Goal: Task Accomplishment & Management: Manage account settings

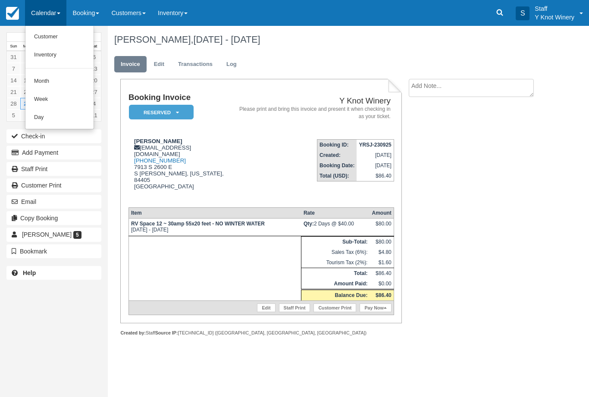
click at [42, 37] on link "Customer" at bounding box center [59, 37] width 68 height 18
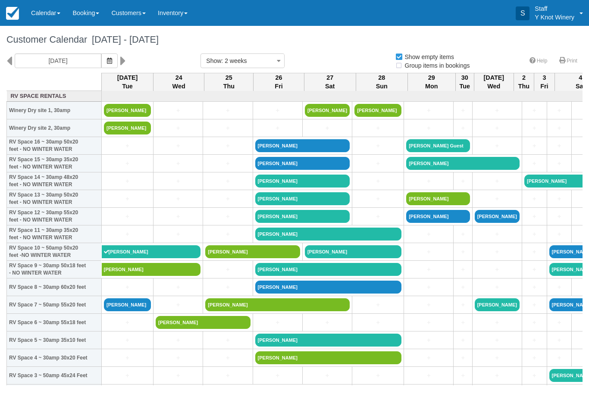
select select
click at [128, 134] on link "[PERSON_NAME]" at bounding box center [127, 128] width 47 height 13
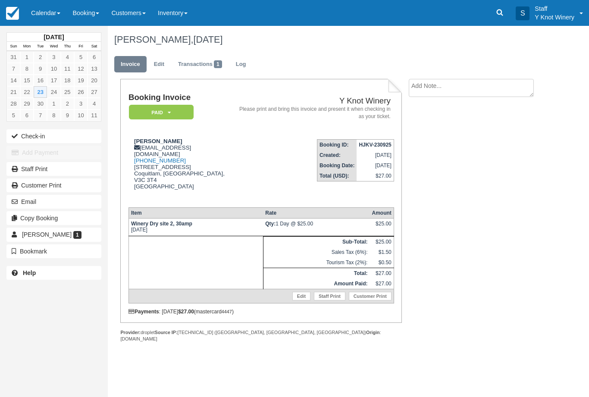
click at [300, 300] on link "Edit" at bounding box center [301, 296] width 18 height 9
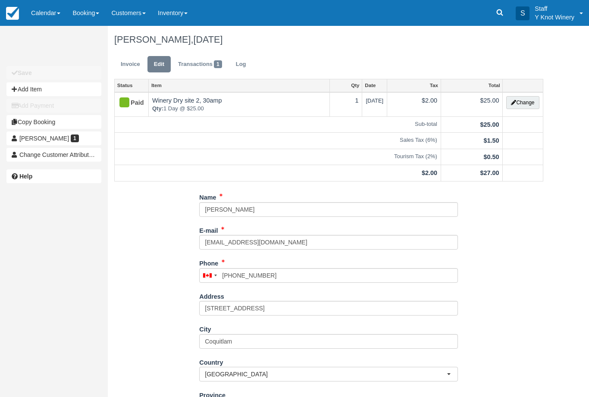
click at [523, 100] on button "Change" at bounding box center [522, 102] width 33 height 13
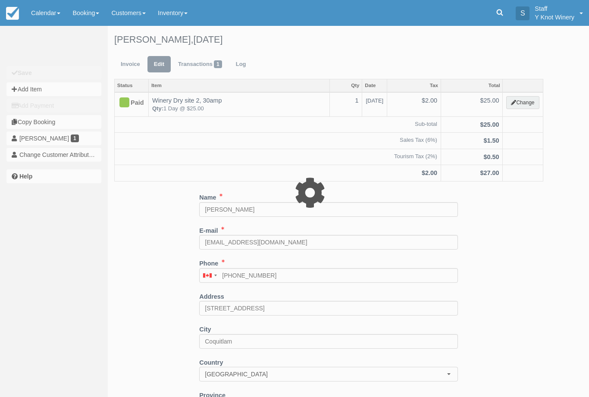
type input "25.00"
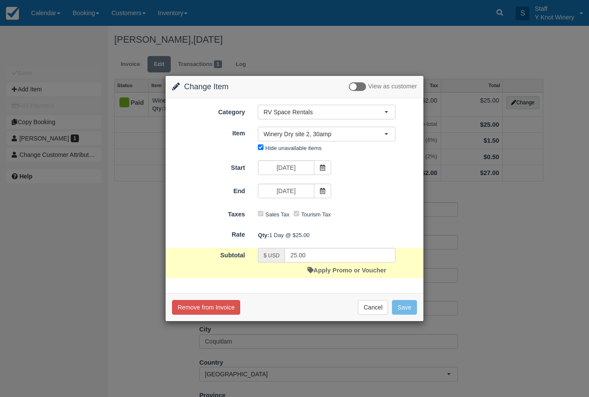
click at [364, 137] on span "Winery Dry site 2, 30amp" at bounding box center [323, 134] width 121 height 9
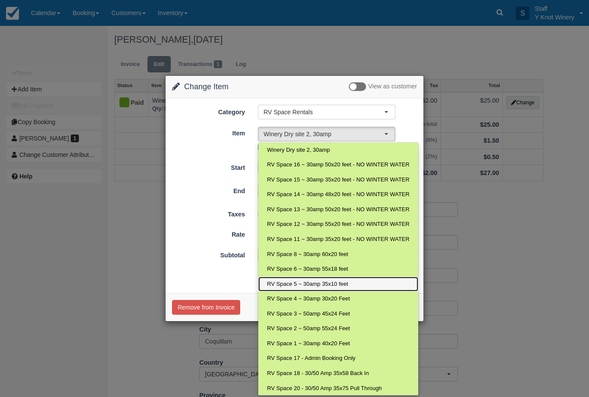
click at [330, 282] on span "RV Space 5 ~ 30amp 35x10 feet" at bounding box center [307, 284] width 81 height 8
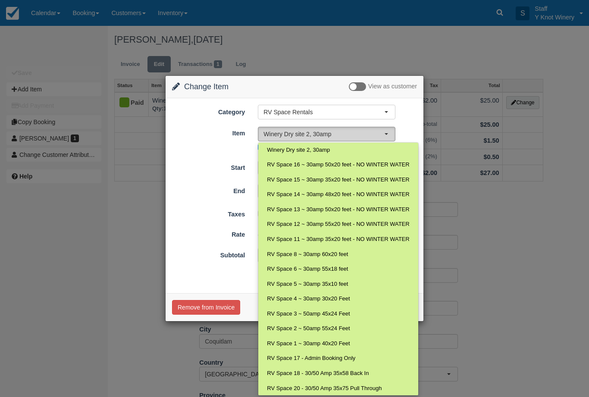
select select "15"
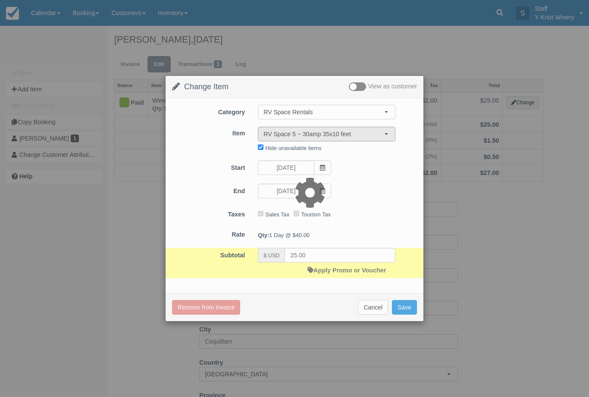
type input "40.00"
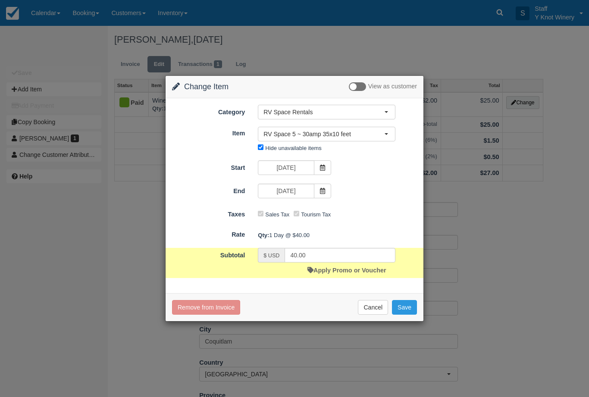
click at [408, 306] on button "Save" at bounding box center [404, 307] width 25 height 15
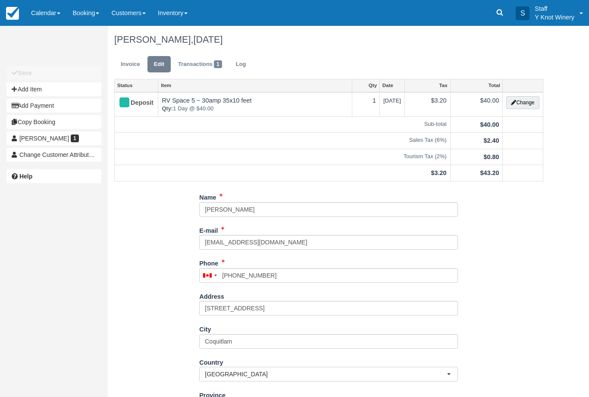
click at [128, 65] on link "Invoice" at bounding box center [130, 64] width 32 height 17
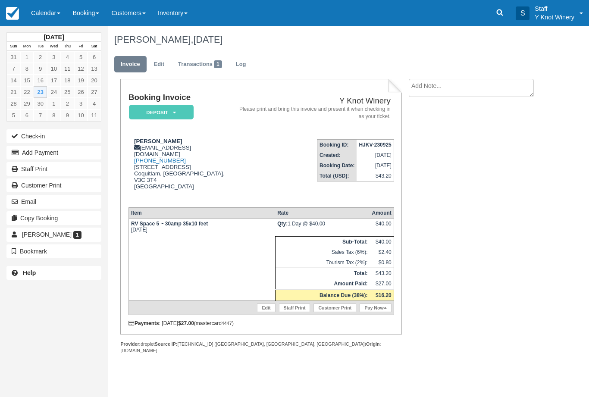
click at [32, 133] on button "Check-in" at bounding box center [53, 136] width 95 height 14
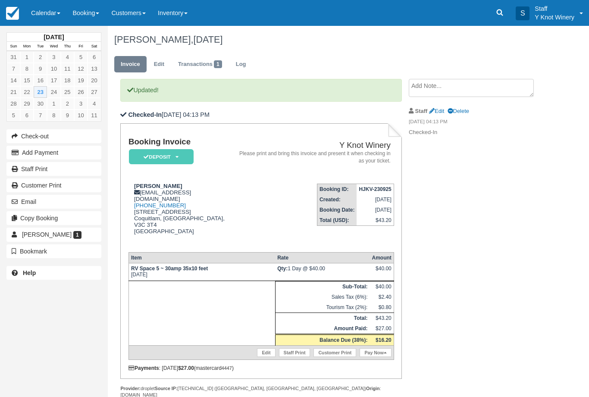
click at [152, 156] on em "Deposit" at bounding box center [161, 156] width 65 height 15
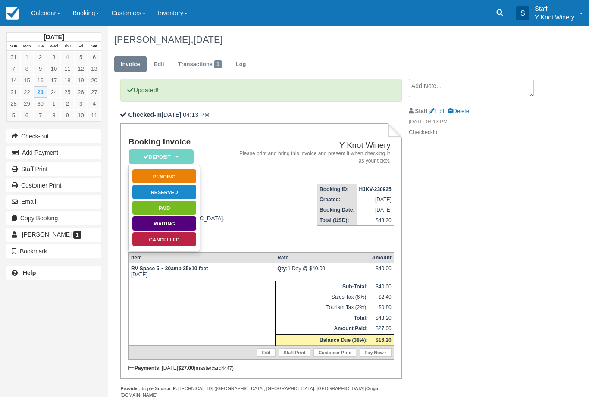
click at [154, 209] on link "Paid" at bounding box center [164, 207] width 65 height 15
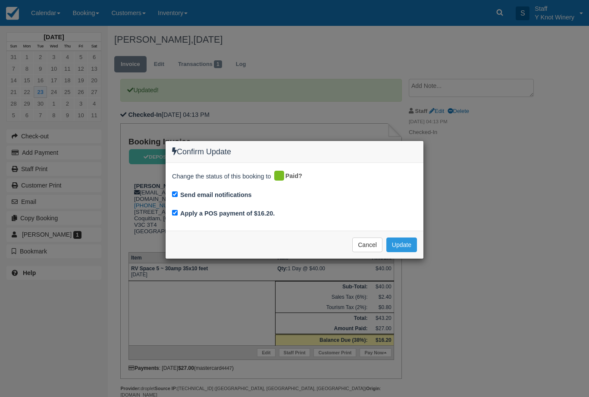
click at [401, 243] on button "Update" at bounding box center [401, 244] width 31 height 15
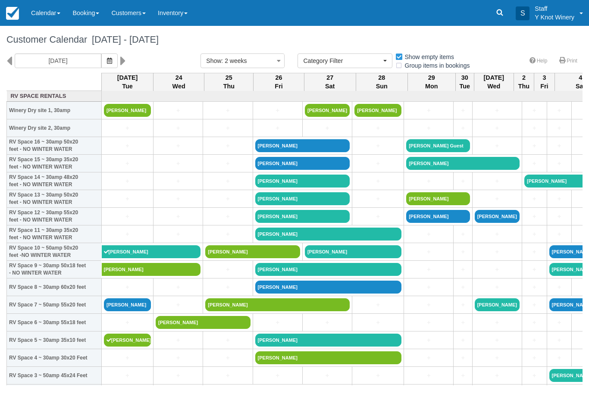
select select
click at [45, 15] on link "Calendar" at bounding box center [45, 13] width 41 height 26
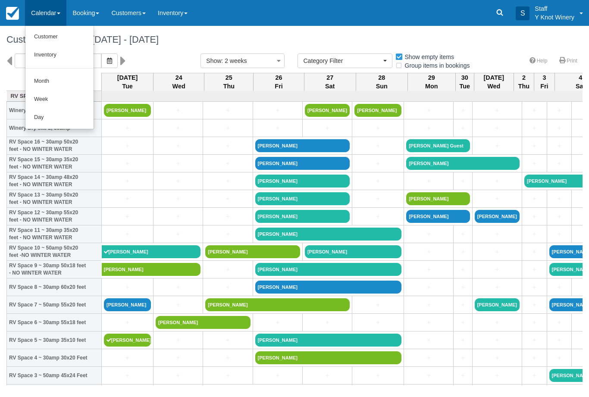
click at [43, 34] on link "Customer" at bounding box center [59, 37] width 68 height 18
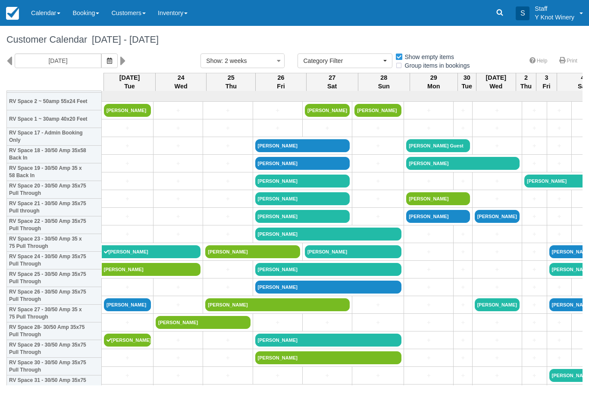
select select
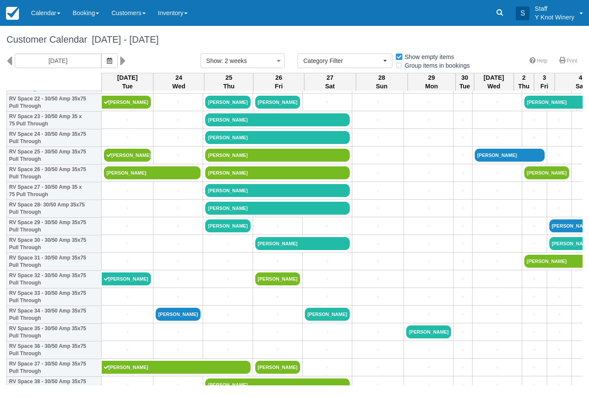
scroll to position [414, 0]
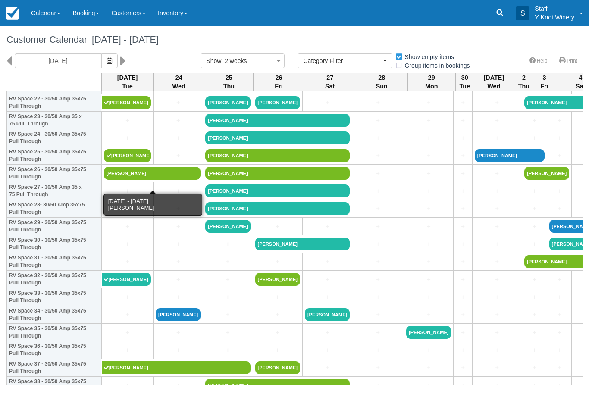
click at [169, 180] on link "[PERSON_NAME]" at bounding box center [152, 173] width 97 height 13
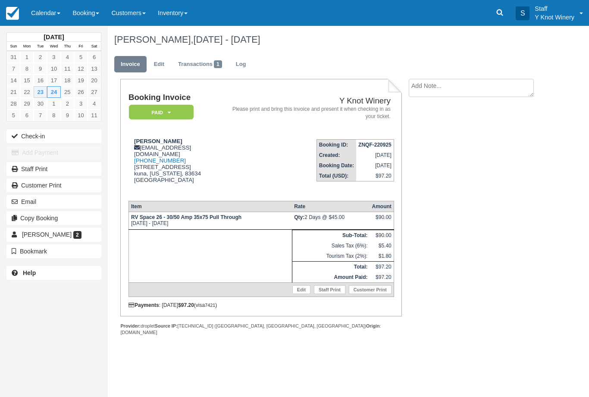
click at [29, 138] on button "Check-in" at bounding box center [53, 136] width 95 height 14
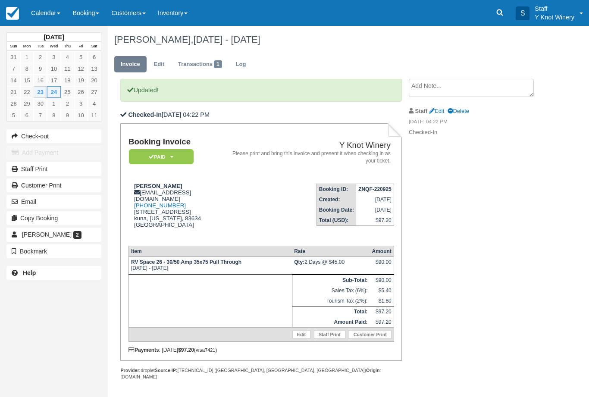
click at [46, 15] on link "Calendar" at bounding box center [45, 13] width 41 height 26
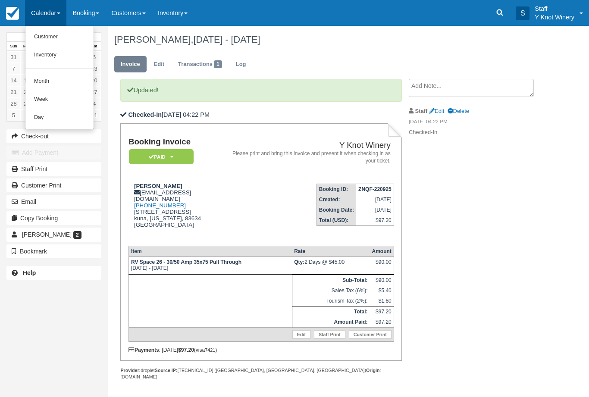
click at [52, 40] on link "Customer" at bounding box center [59, 37] width 68 height 18
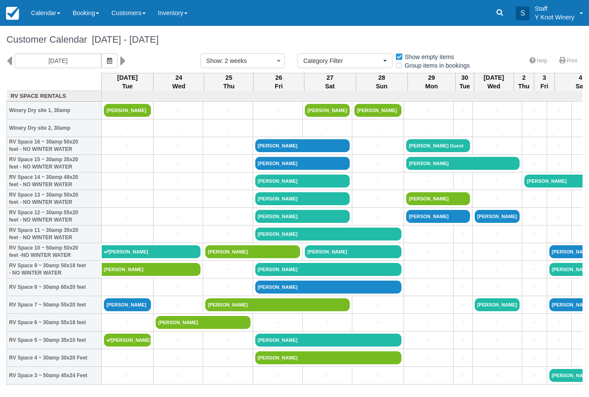
select select
click at [45, 18] on link "Calendar" at bounding box center [45, 13] width 41 height 26
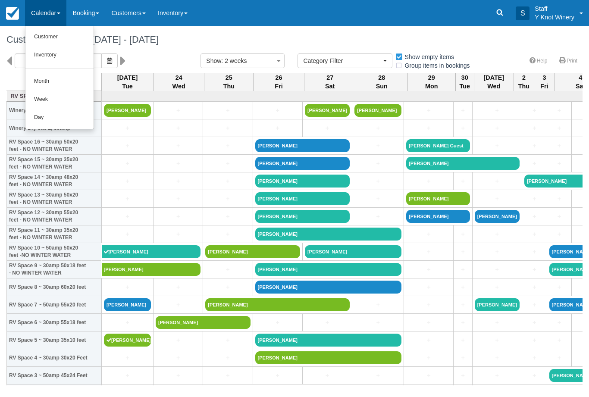
click at [53, 35] on link "Customer" at bounding box center [59, 37] width 68 height 18
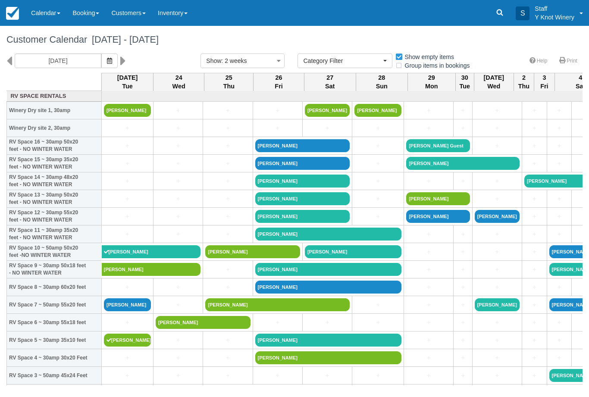
select select
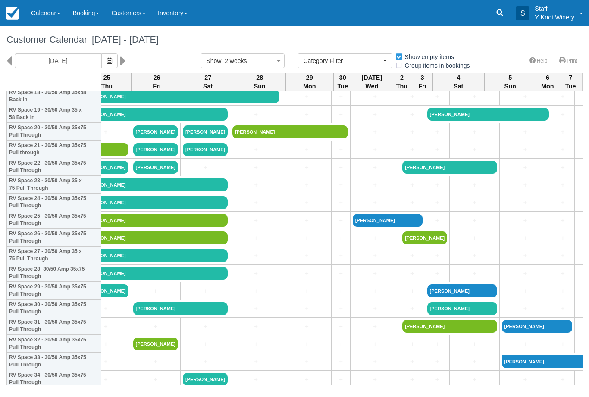
scroll to position [350, 122]
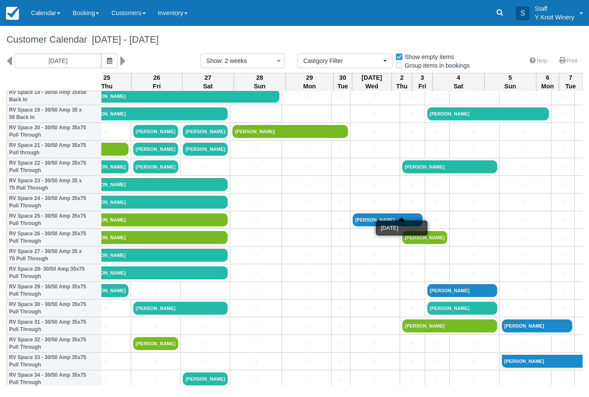
click at [404, 207] on link "+" at bounding box center [412, 202] width 20 height 9
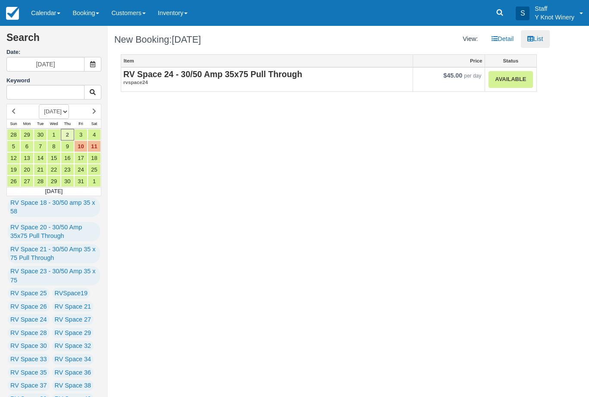
click at [521, 84] on link "Available" at bounding box center [510, 79] width 44 height 17
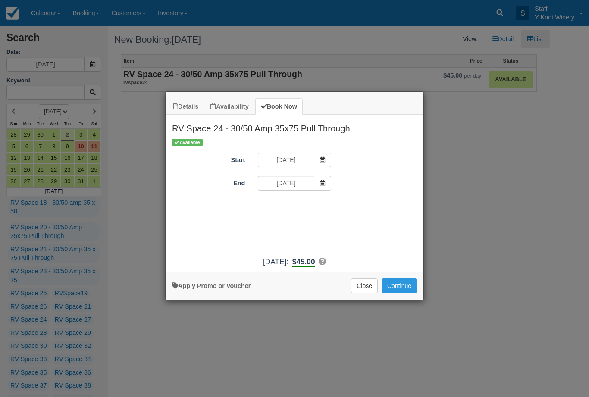
click at [322, 187] on span "Item Modal" at bounding box center [322, 183] width 17 height 15
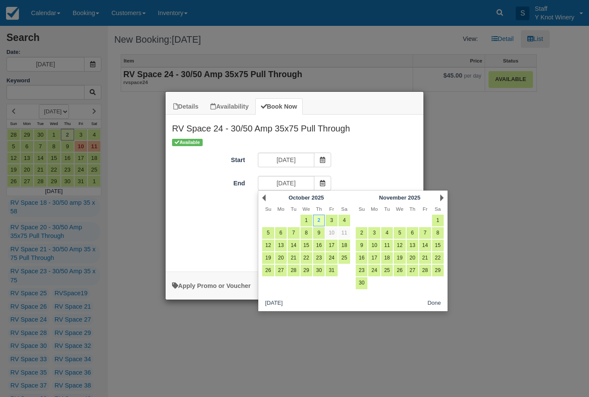
click at [337, 217] on link "3" at bounding box center [331, 221] width 12 height 12
type input "[DATE]"
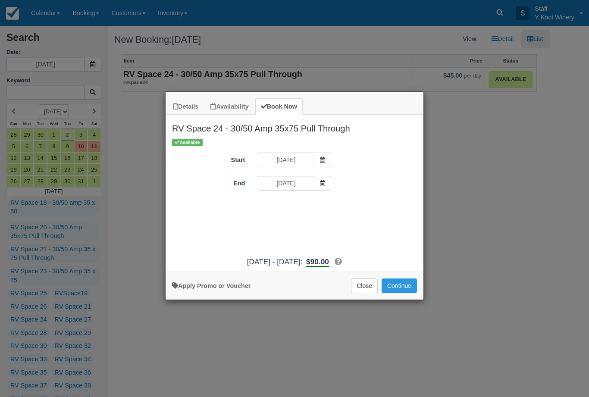
click at [403, 293] on button "Continue" at bounding box center [398, 285] width 35 height 15
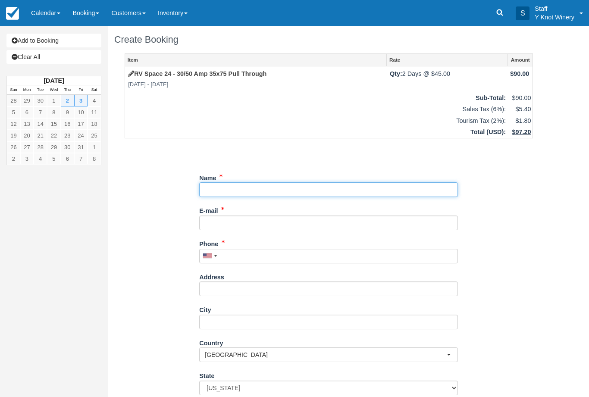
click at [243, 190] on input "Name" at bounding box center [328, 189] width 259 height 15
type input "[PERSON_NAME]"
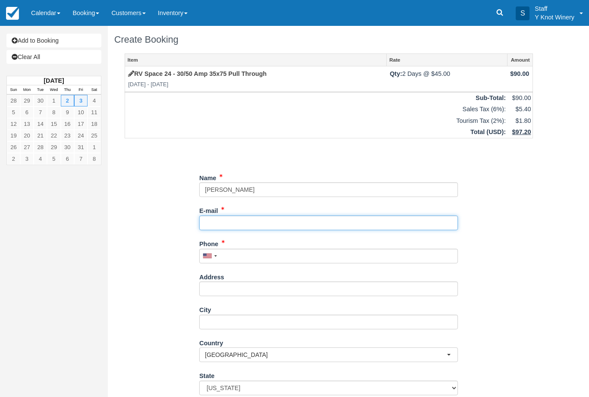
click at [223, 222] on input "E-mail" at bounding box center [328, 222] width 259 height 15
type input "[EMAIL_ADDRESS][DOMAIN_NAME]"
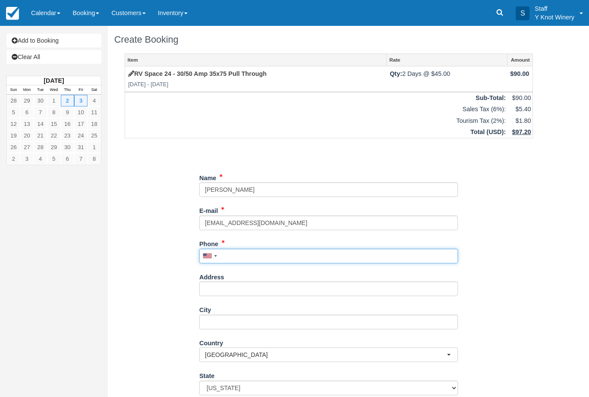
click at [257, 249] on input "Phone" at bounding box center [328, 256] width 259 height 15
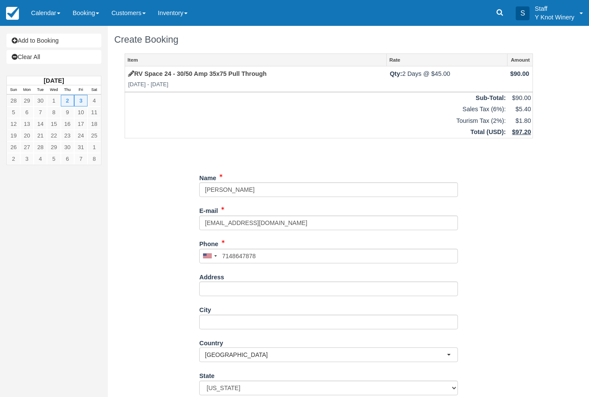
type input "[PHONE_NUMBER]"
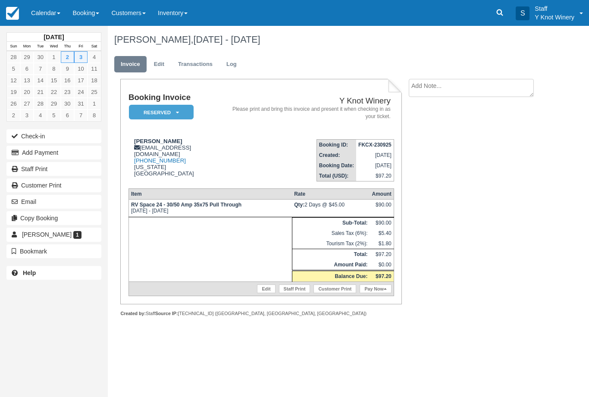
click at [47, 12] on link "Calendar" at bounding box center [45, 13] width 41 height 26
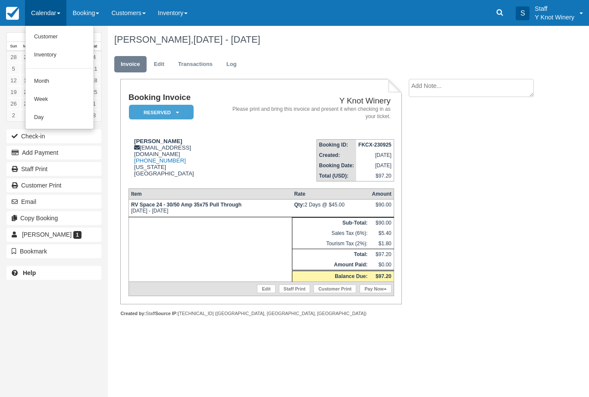
click at [58, 31] on link "Customer" at bounding box center [59, 37] width 68 height 18
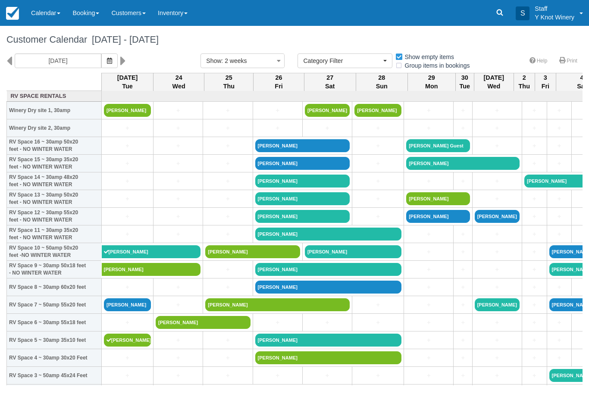
select select
click at [45, 16] on link "Calendar" at bounding box center [45, 13] width 41 height 26
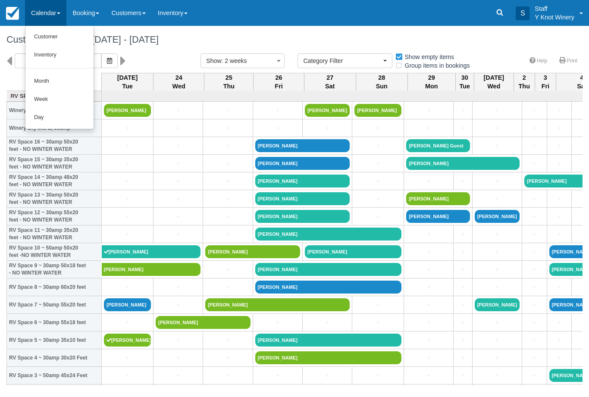
click at [52, 36] on link "Customer" at bounding box center [59, 37] width 68 height 18
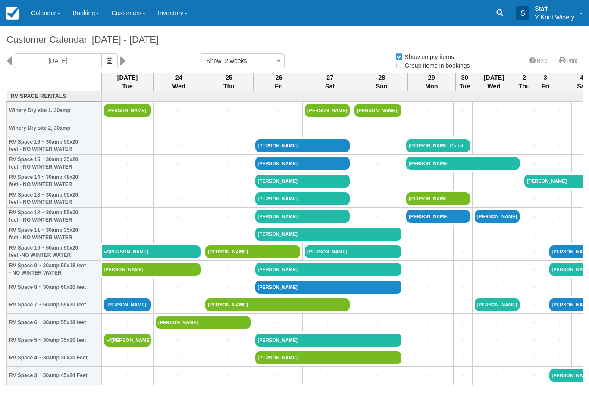
select select
click at [178, 221] on link "+" at bounding box center [178, 216] width 45 height 9
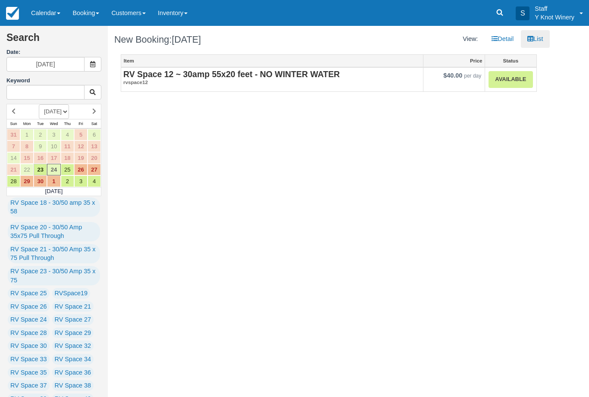
click at [509, 78] on link "Available" at bounding box center [510, 79] width 44 height 17
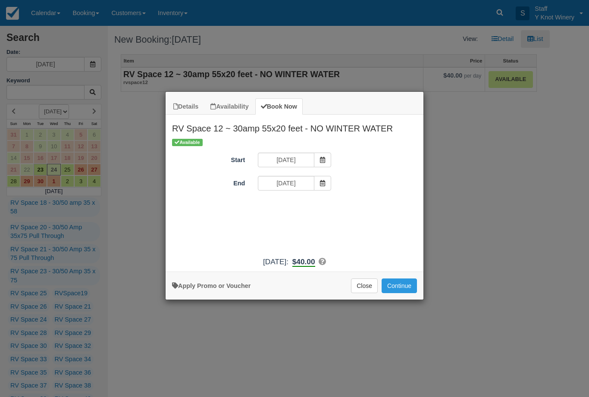
click at [326, 186] on span "Item Modal" at bounding box center [322, 183] width 17 height 15
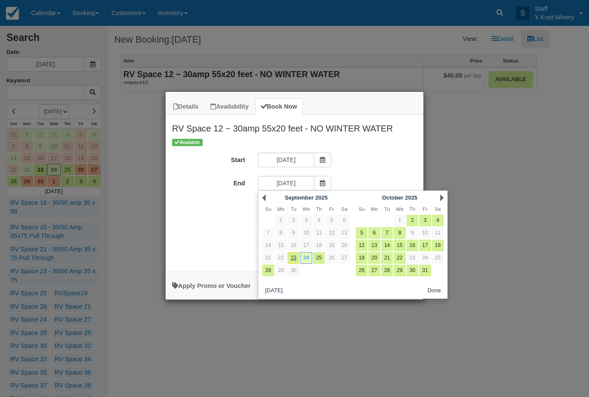
click at [318, 257] on link "25" at bounding box center [319, 258] width 12 height 12
type input "[DATE]"
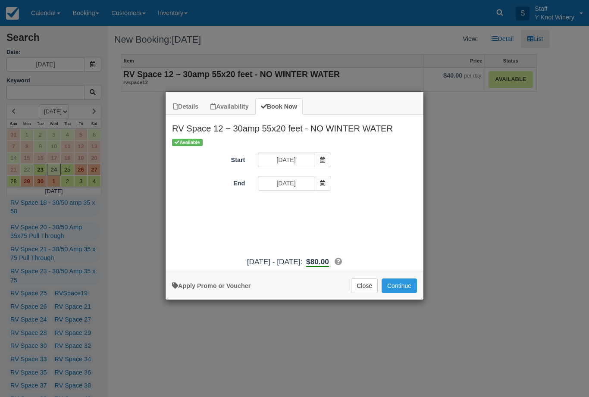
click at [405, 289] on button "Continue" at bounding box center [398, 285] width 35 height 15
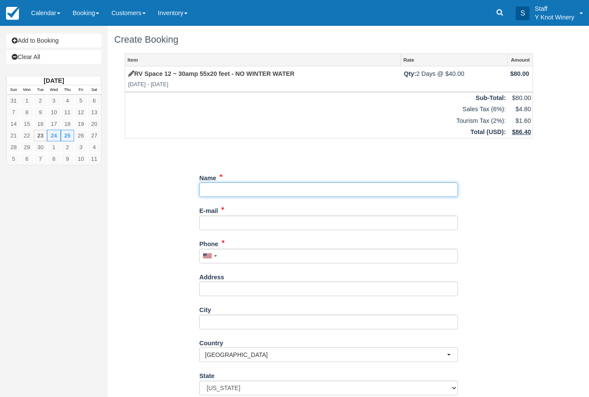
click at [230, 188] on input "Name" at bounding box center [328, 189] width 259 height 15
type input "[PERSON_NAME]"
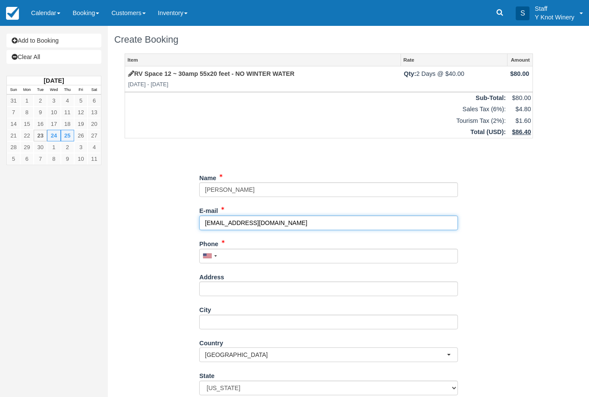
type input "[EMAIL_ADDRESS][DOMAIN_NAME]"
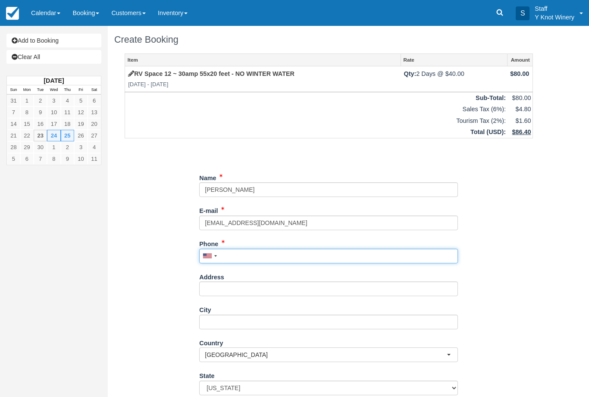
click at [247, 255] on input "Phone" at bounding box center [328, 256] width 259 height 15
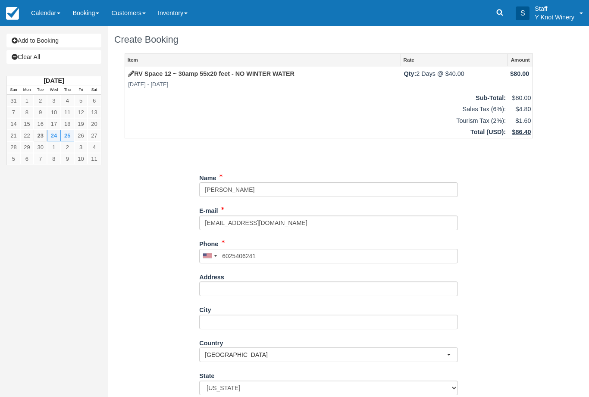
type input "+16025406241"
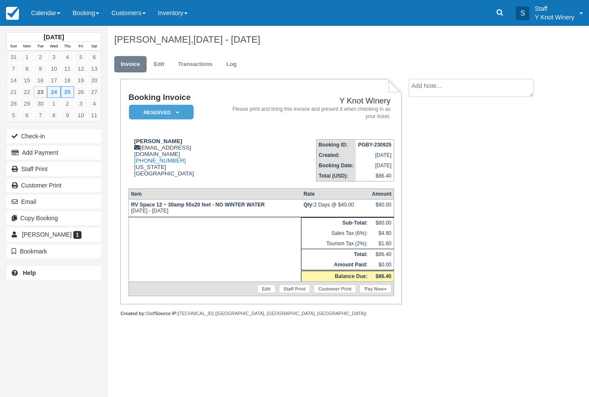
click at [43, 19] on link "Calendar" at bounding box center [45, 13] width 41 height 26
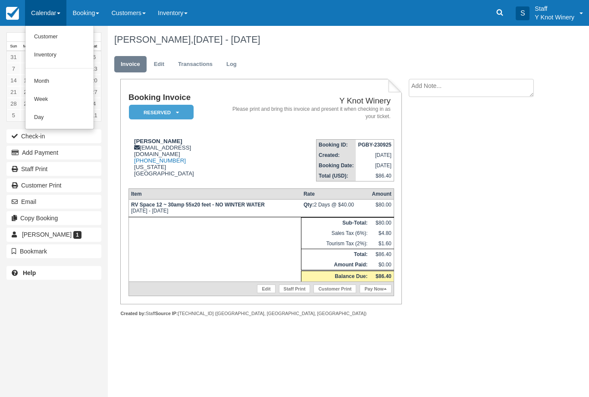
click at [58, 39] on link "Customer" at bounding box center [59, 37] width 68 height 18
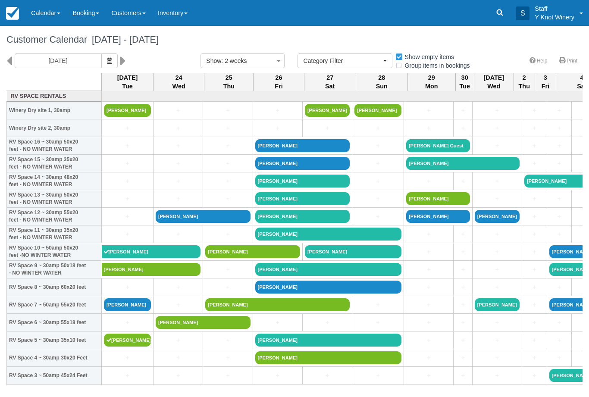
select select
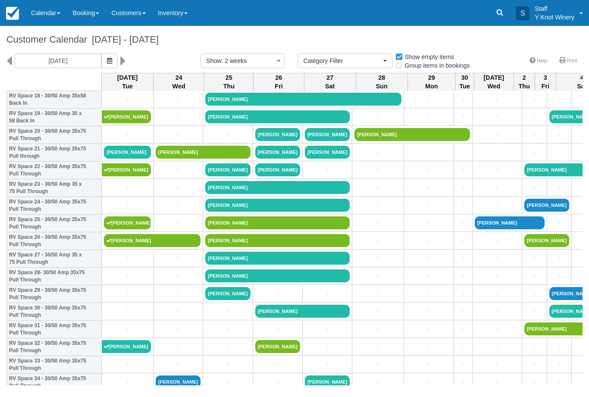
scroll to position [347, 0]
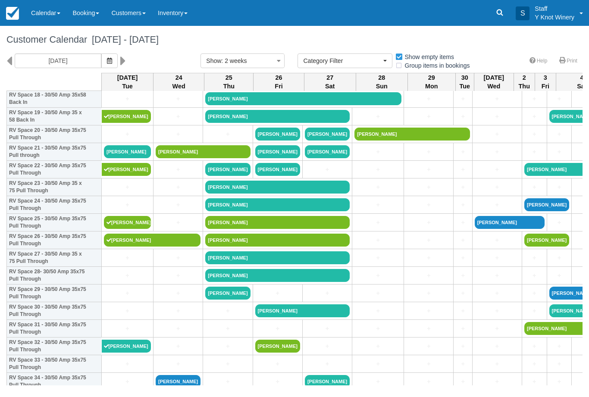
click at [412, 140] on link "George Davis" at bounding box center [411, 134] width 115 height 13
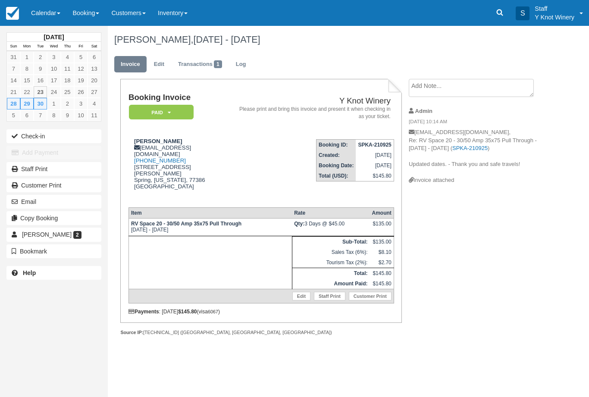
click at [58, 16] on link "Calendar" at bounding box center [45, 13] width 41 height 26
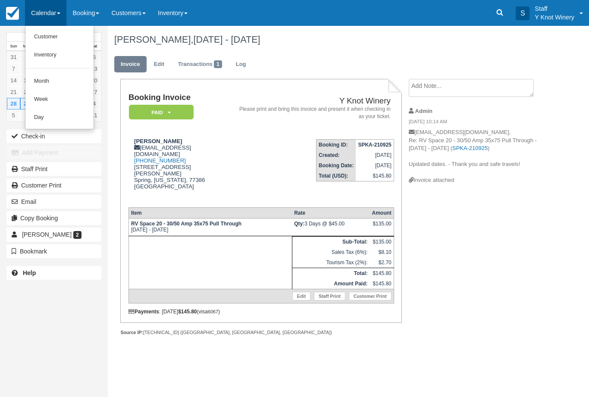
click at [72, 37] on link "Customer" at bounding box center [59, 37] width 68 height 18
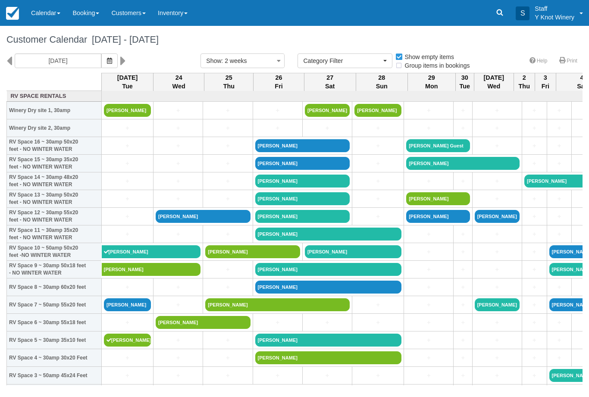
select select
click at [46, 13] on link "Calendar" at bounding box center [45, 13] width 41 height 26
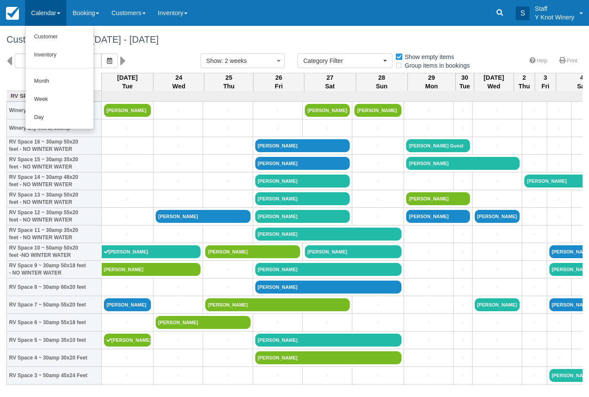
click at [46, 35] on link "Customer" at bounding box center [59, 37] width 68 height 18
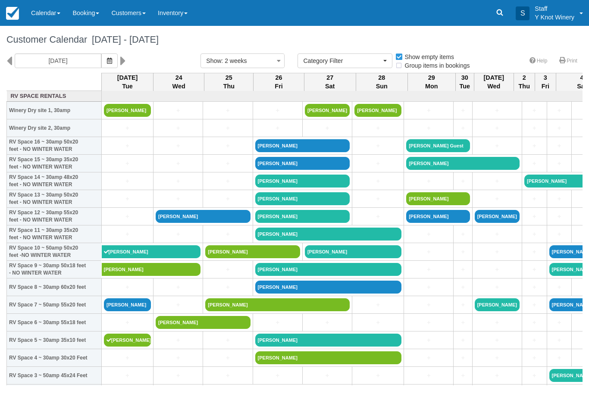
select select
click at [125, 292] on link "+" at bounding box center [127, 287] width 47 height 9
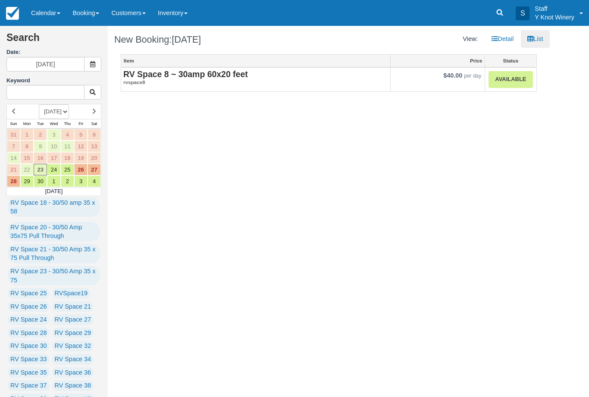
click at [505, 72] on link "Available" at bounding box center [510, 79] width 44 height 17
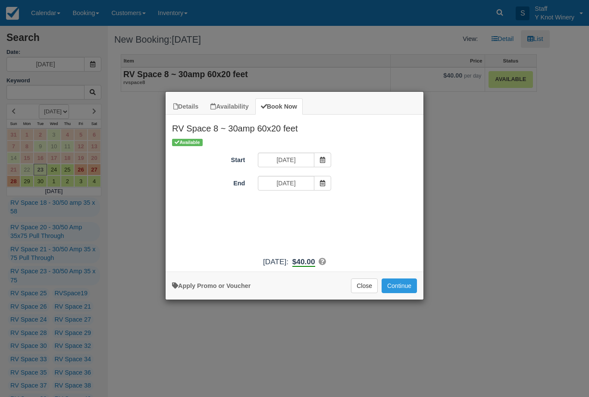
click at [400, 286] on button "Continue" at bounding box center [398, 285] width 35 height 15
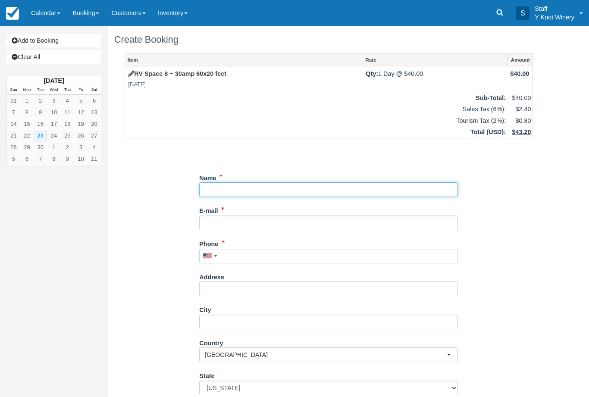
click at [243, 183] on input "Name" at bounding box center [328, 189] width 259 height 15
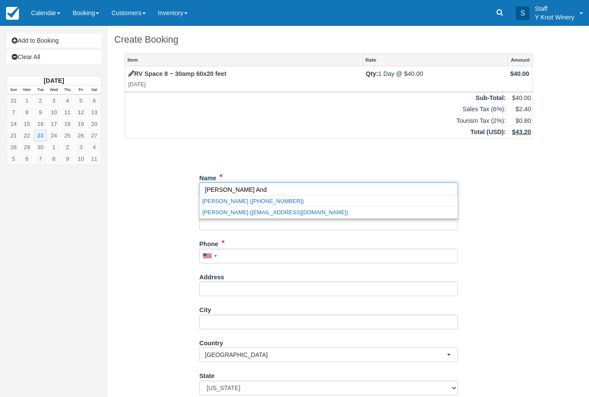
click at [257, 214] on link "[PERSON_NAME] ([EMAIL_ADDRESS][DOMAIN_NAME])" at bounding box center [329, 212] width 258 height 11
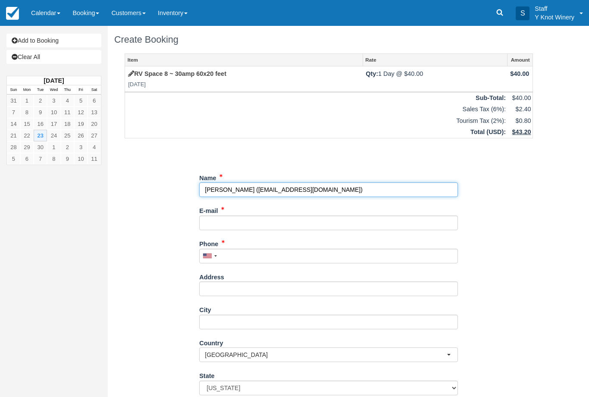
type input "[PERSON_NAME]"
type input "[EMAIL_ADDRESS][DOMAIN_NAME]"
type input "[PHONE_NUMBER]"
select select "UT"
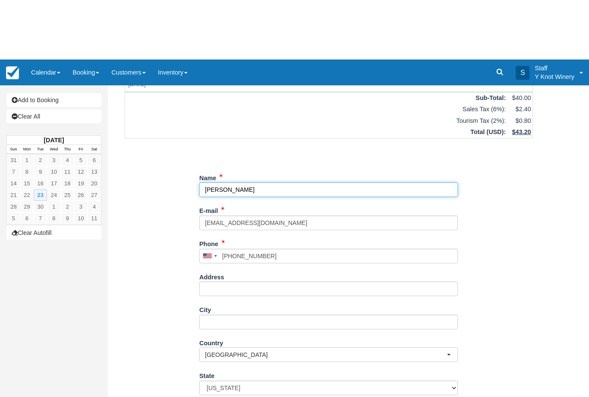
scroll to position [61, 0]
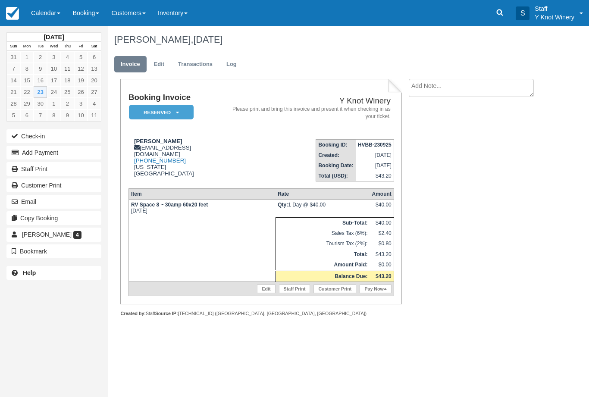
click at [29, 137] on button "Check-in" at bounding box center [53, 136] width 95 height 14
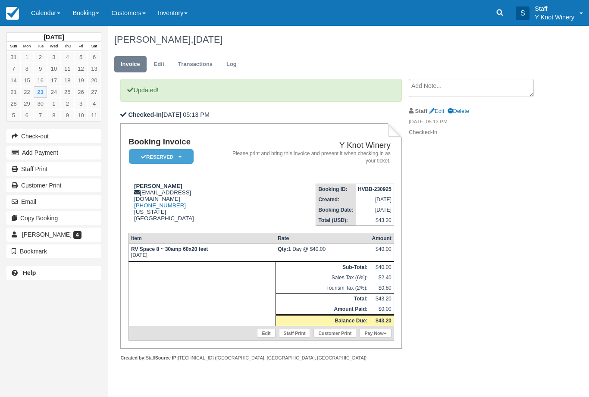
click at [381, 337] on link "Pay Now" at bounding box center [374, 333] width 31 height 9
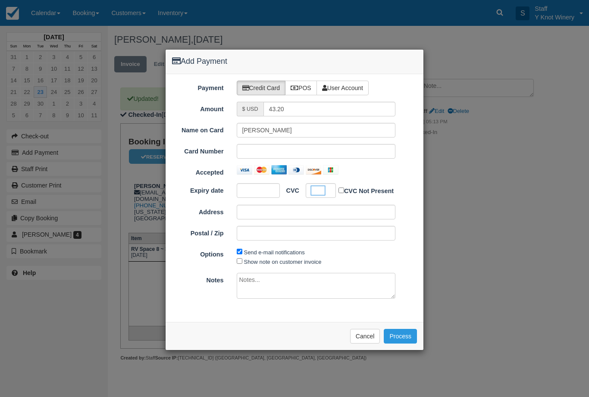
click at [403, 329] on button "Process" at bounding box center [400, 336] width 33 height 15
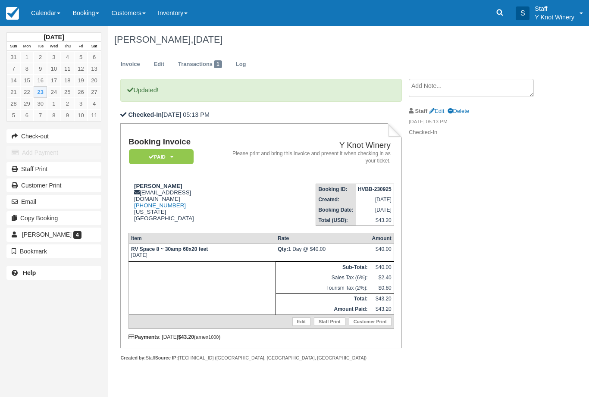
click at [39, 7] on link "Calendar" at bounding box center [45, 13] width 41 height 26
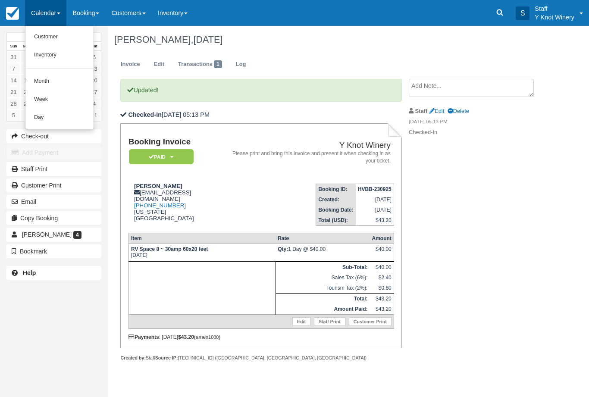
click at [63, 38] on link "Customer" at bounding box center [59, 37] width 68 height 18
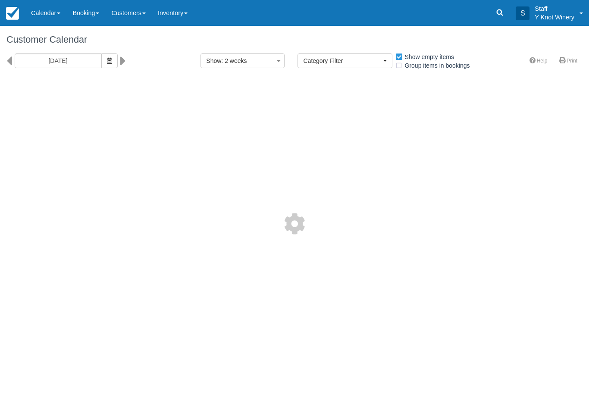
select select
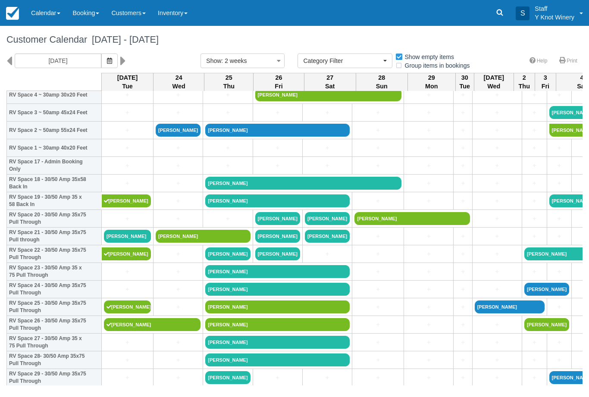
scroll to position [263, 0]
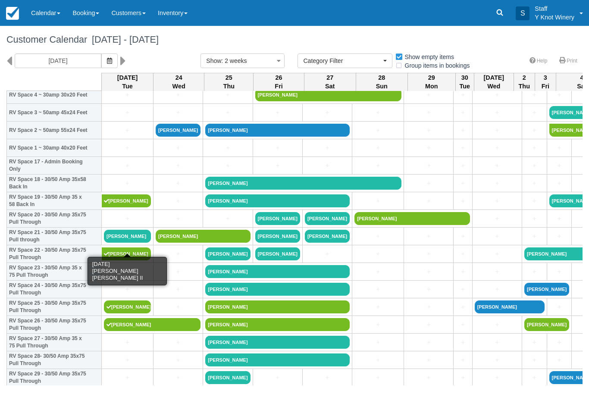
click at [134, 242] on link "[PERSON_NAME]" at bounding box center [127, 236] width 47 height 13
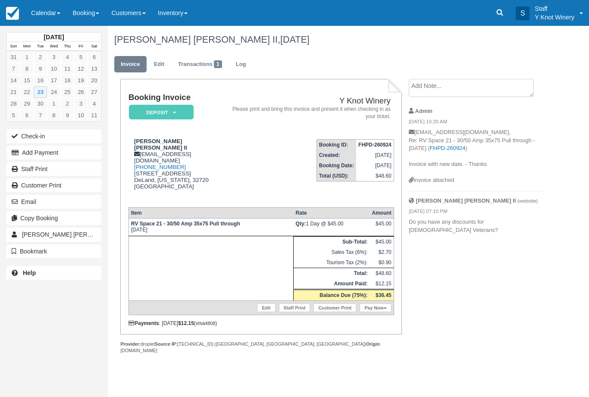
click at [259, 312] on link "Edit" at bounding box center [266, 307] width 18 height 9
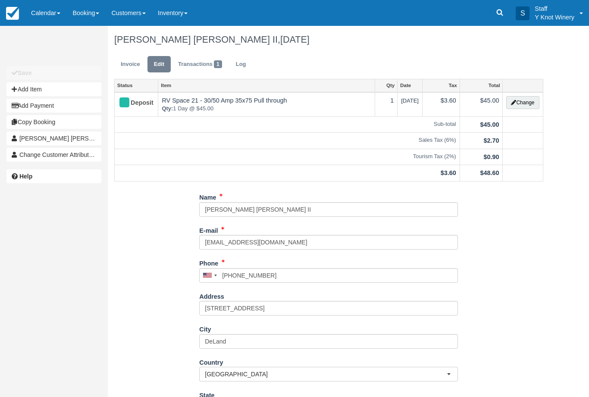
click at [517, 108] on button "Change" at bounding box center [522, 102] width 33 height 13
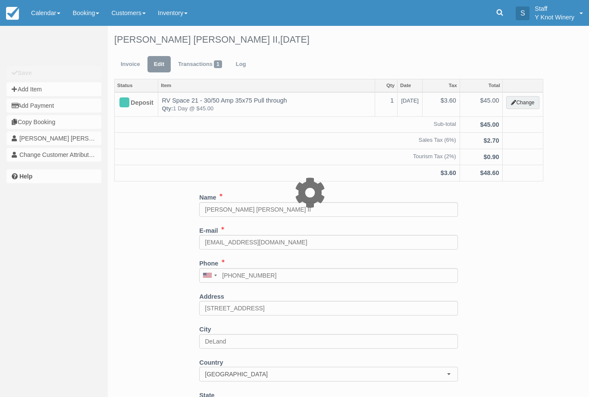
type input "45.00"
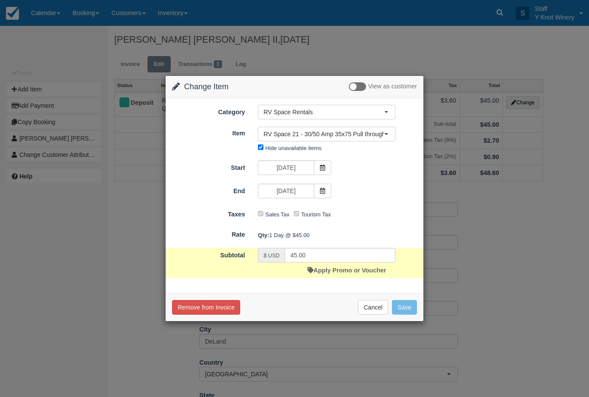
click at [356, 272] on link "Apply Promo or Voucher" at bounding box center [346, 270] width 78 height 7
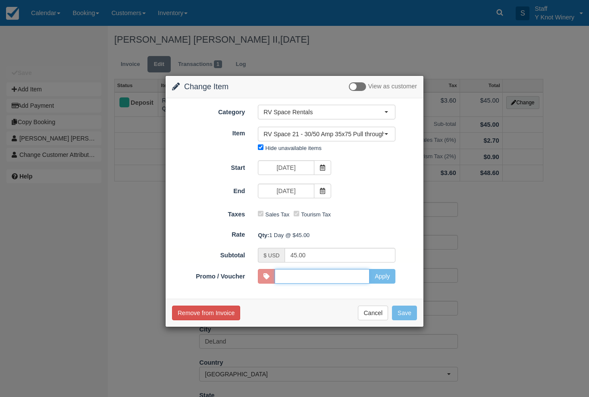
click at [300, 275] on input "Promo / Voucher" at bounding box center [322, 276] width 95 height 15
type input "HHOST"
click at [383, 273] on button "Apply" at bounding box center [382, 276] width 26 height 15
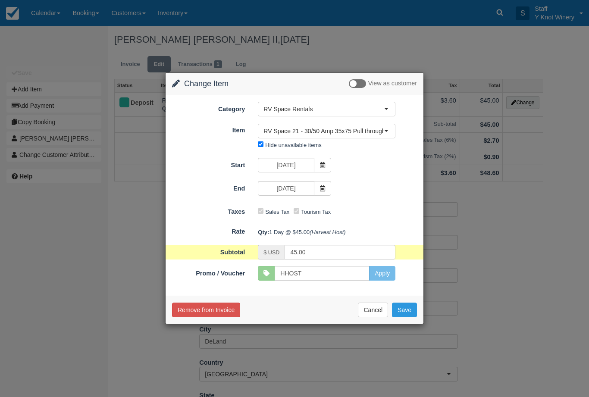
click at [405, 305] on button "Save" at bounding box center [404, 310] width 25 height 15
click at [407, 313] on button "Save" at bounding box center [404, 310] width 25 height 15
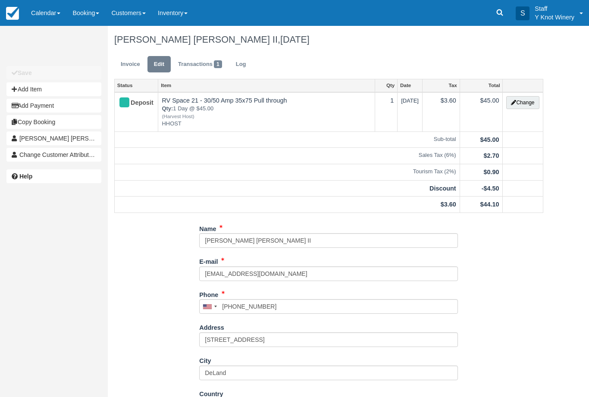
click at [129, 62] on link "Invoice" at bounding box center [130, 64] width 32 height 17
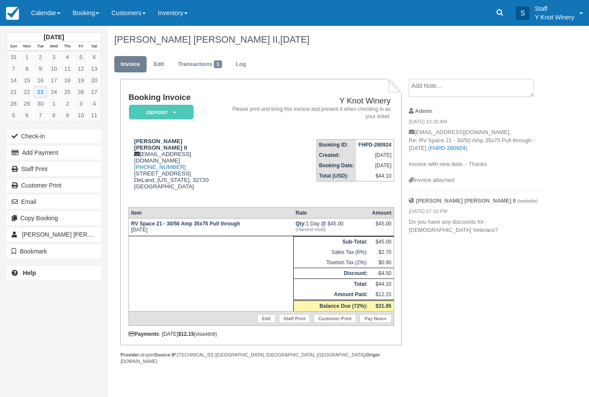
click at [368, 323] on link "Pay Now" at bounding box center [374, 318] width 31 height 9
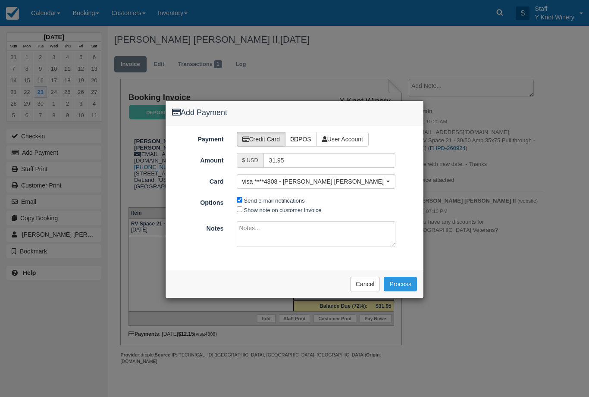
click at [397, 284] on button "Process" at bounding box center [400, 284] width 33 height 15
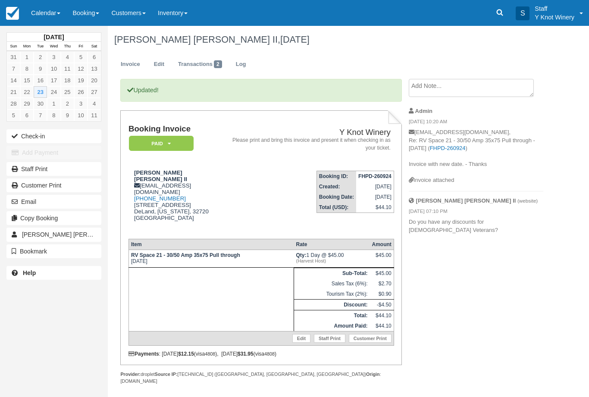
click at [54, 2] on link "Calendar" at bounding box center [45, 13] width 41 height 26
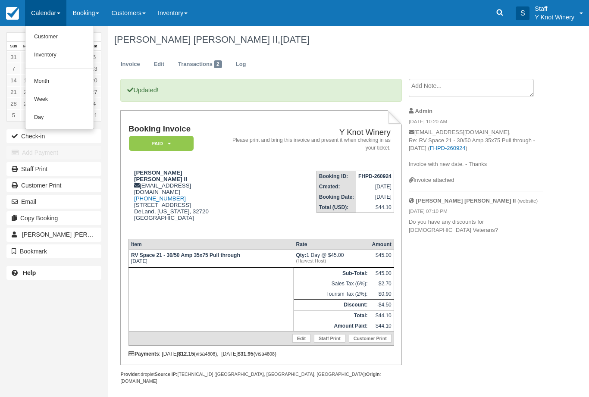
click at [43, 49] on link "Inventory" at bounding box center [59, 55] width 68 height 18
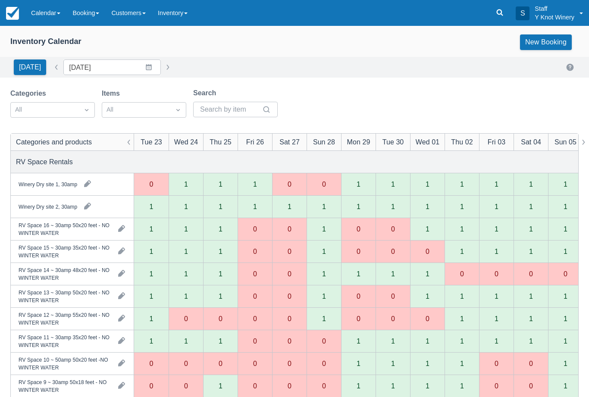
click at [62, 13] on link "Calendar" at bounding box center [45, 13] width 41 height 26
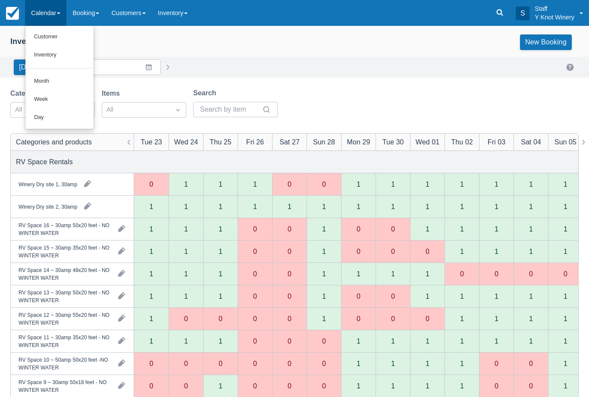
click at [35, 33] on link "Customer" at bounding box center [59, 37] width 68 height 18
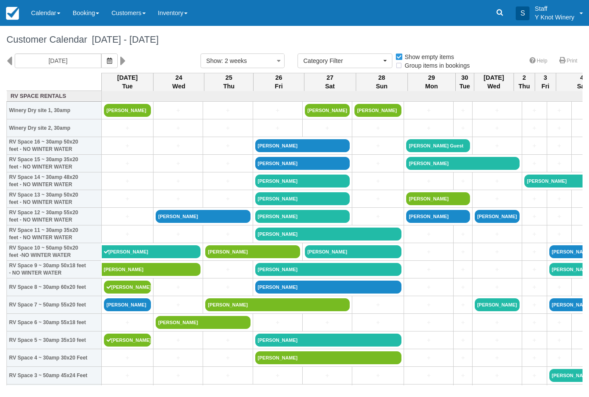
select select
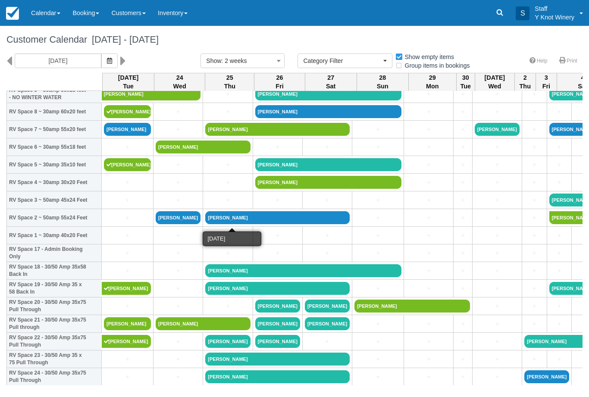
scroll to position [175, 0]
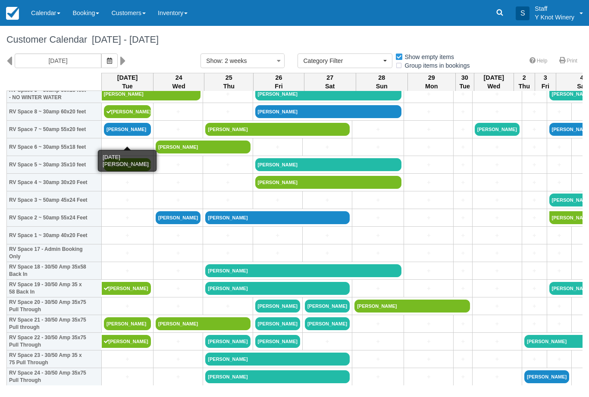
click at [139, 135] on link "[PERSON_NAME]" at bounding box center [127, 129] width 47 height 13
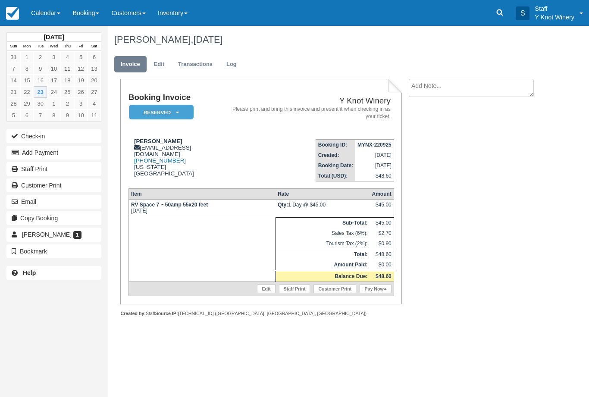
click at [262, 292] on link "Edit" at bounding box center [266, 288] width 18 height 9
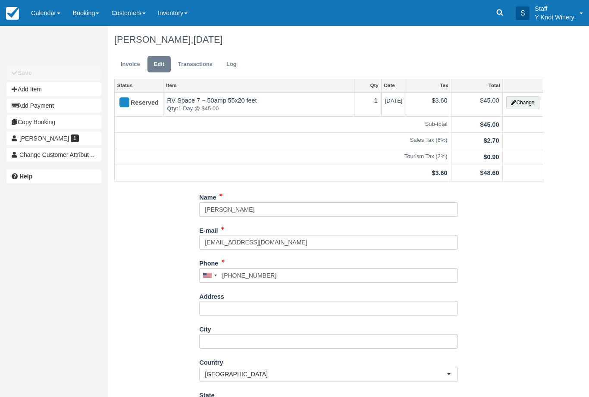
click at [517, 106] on button "Change" at bounding box center [522, 102] width 33 height 13
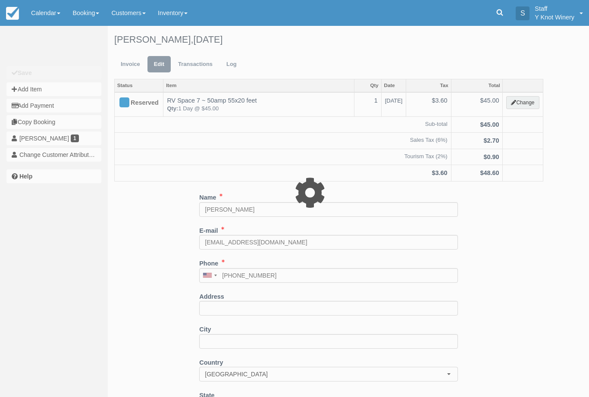
type input "45.00"
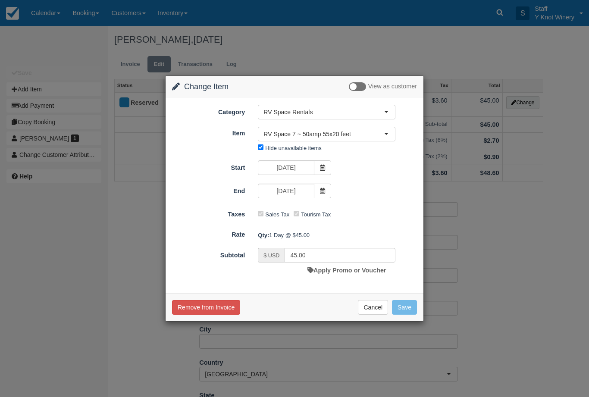
click at [353, 127] on button "RV Space 7 ~ 50amp 55x20 feet" at bounding box center [326, 134] width 137 height 15
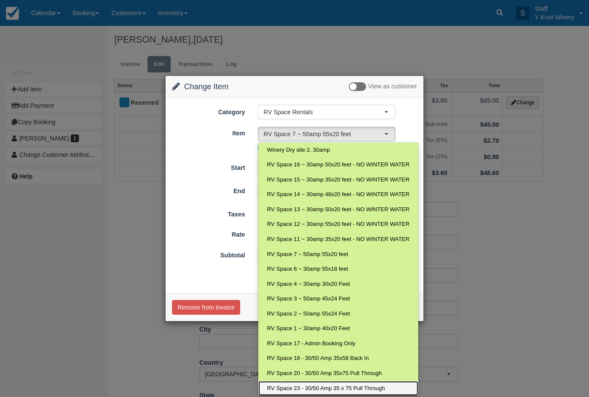
click at [320, 386] on span "RV Space 23 - 30/50 Amp 35 x 75 Pull Through" at bounding box center [326, 388] width 118 height 8
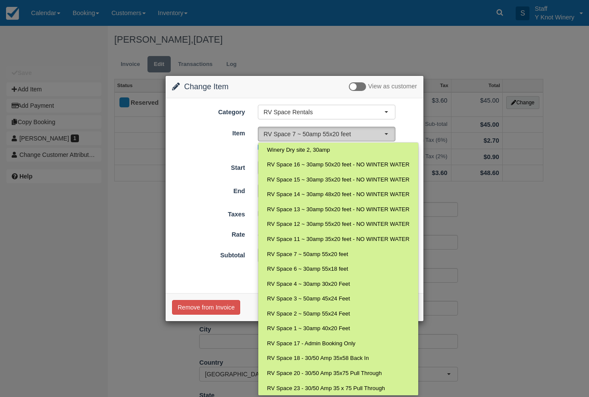
select select "74"
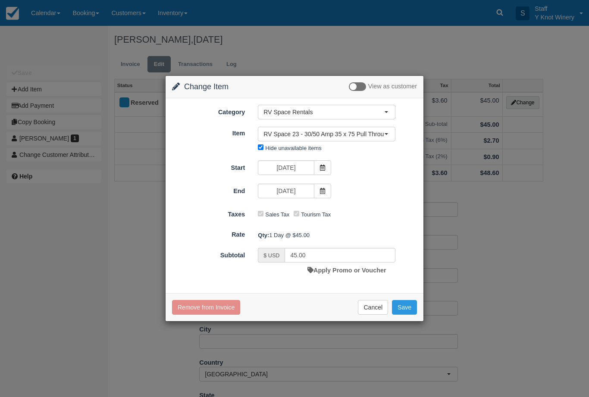
click at [403, 302] on button "Save" at bounding box center [404, 307] width 25 height 15
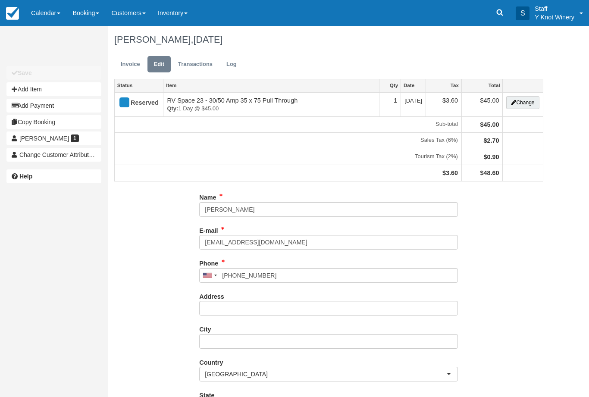
click at [128, 65] on link "Invoice" at bounding box center [130, 64] width 32 height 17
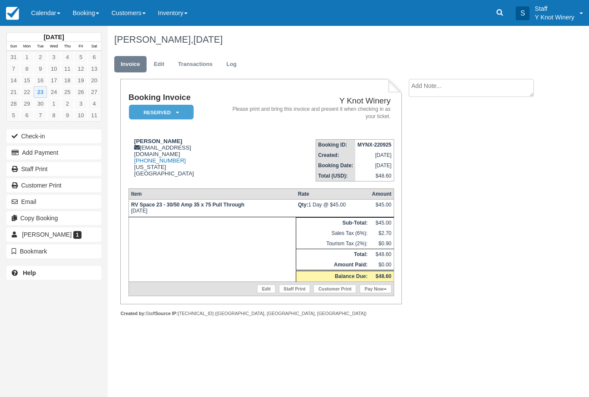
click at [34, 134] on button "Check-in" at bounding box center [53, 136] width 95 height 14
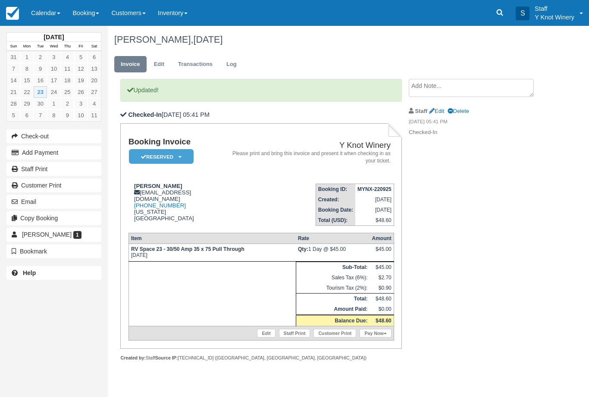
click at [378, 337] on link "Pay Now" at bounding box center [374, 333] width 31 height 9
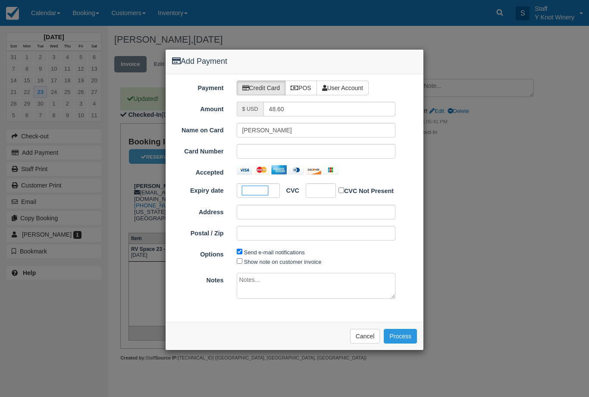
click at [327, 195] on div at bounding box center [321, 190] width 30 height 15
click at [316, 195] on div at bounding box center [321, 190] width 30 height 15
click at [266, 262] on label "Show note on customer invoice" at bounding box center [283, 262] width 78 height 6
click at [242, 262] on input "Show note on customer invoice" at bounding box center [240, 261] width 6 height 6
checkbox input "true"
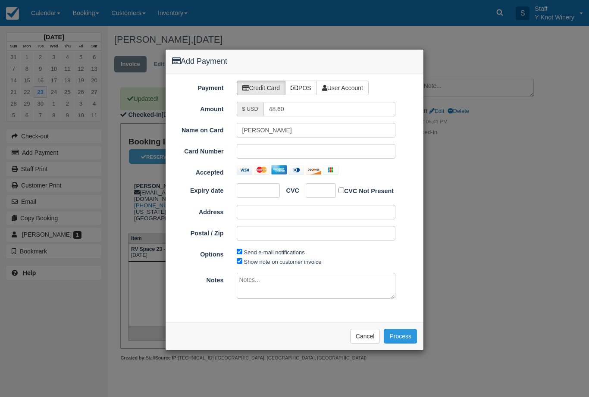
click at [403, 329] on button "Process" at bounding box center [400, 336] width 33 height 15
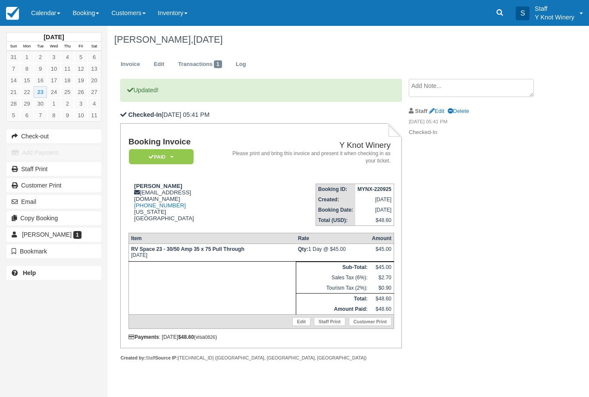
click at [45, 17] on link "Calendar" at bounding box center [45, 13] width 41 height 26
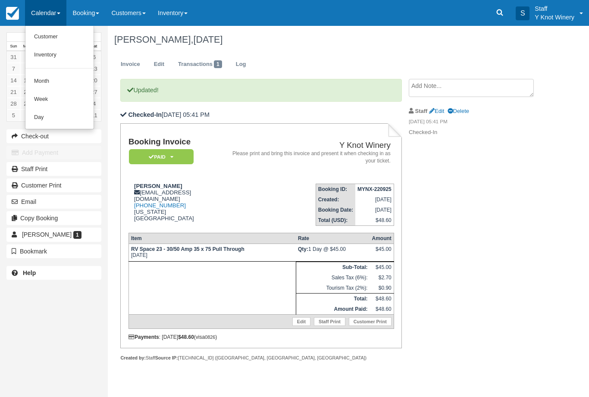
click at [46, 36] on link "Customer" at bounding box center [59, 37] width 68 height 18
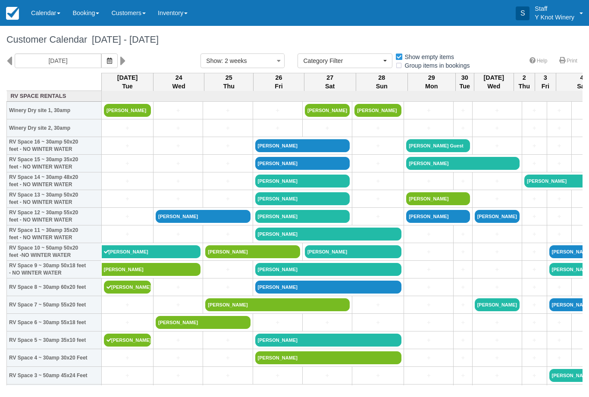
select select
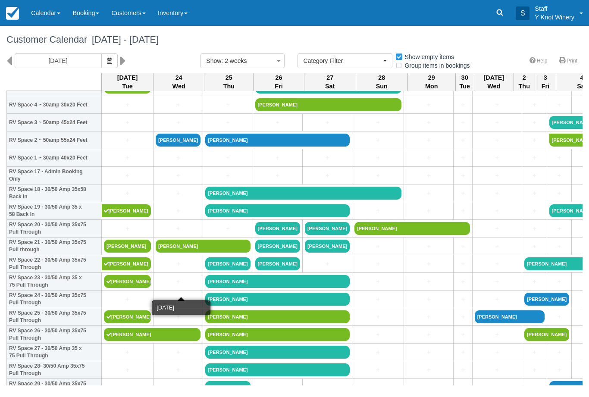
scroll to position [254, 0]
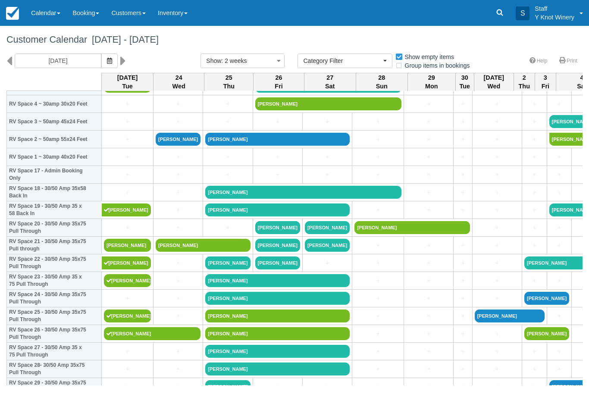
click at [44, 15] on link "Calendar" at bounding box center [45, 13] width 41 height 26
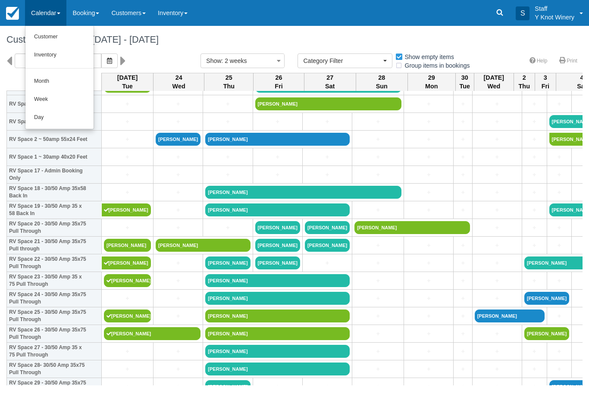
click at [43, 40] on link "Customer" at bounding box center [59, 37] width 68 height 18
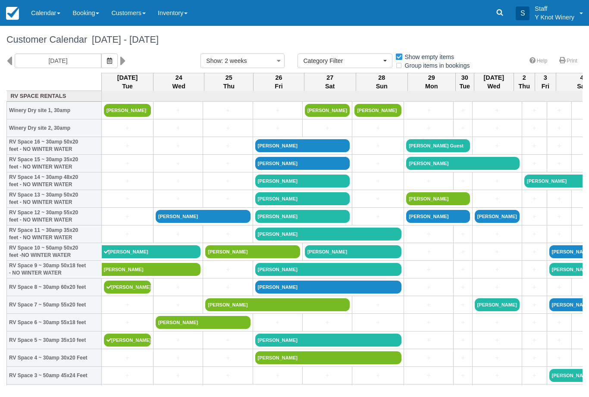
select select
click at [123, 133] on link "+" at bounding box center [127, 128] width 47 height 9
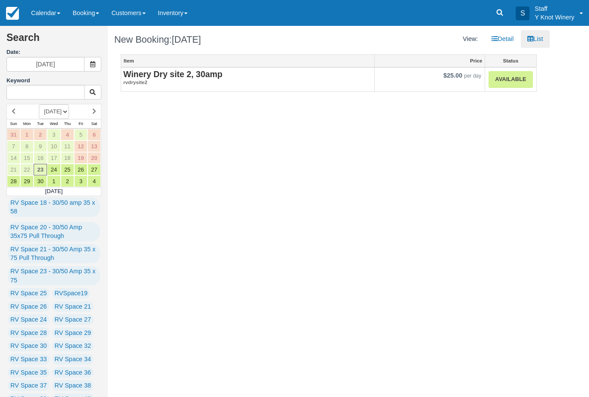
click at [509, 81] on link "Available" at bounding box center [510, 79] width 44 height 17
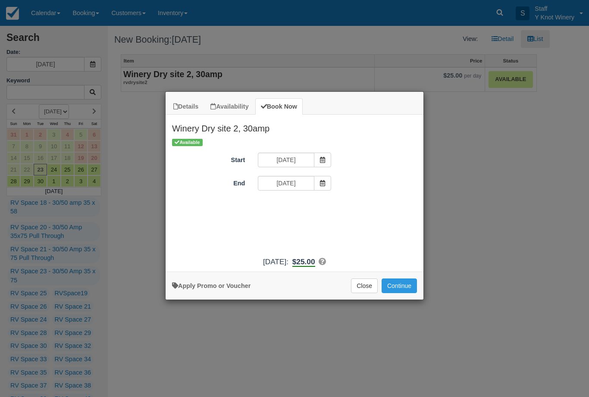
click at [393, 293] on button "Continue" at bounding box center [398, 285] width 35 height 15
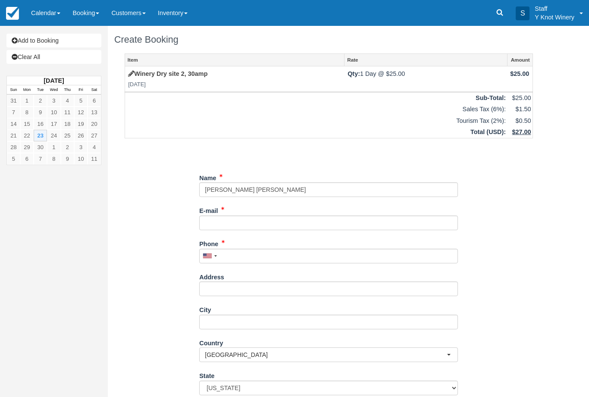
type input "[PERSON_NAME] [PERSON_NAME]"
click at [228, 219] on input "E-mail" at bounding box center [328, 222] width 259 height 15
type input "L"
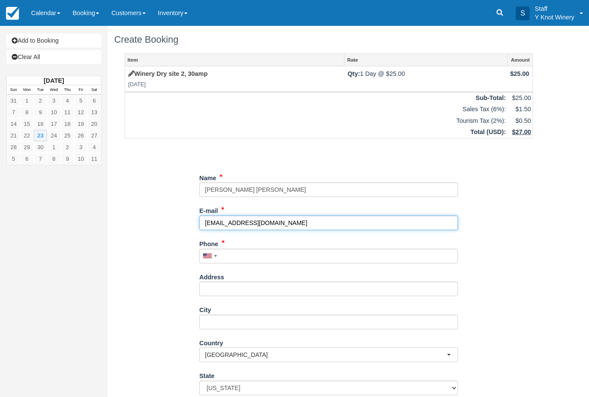
type input "[EMAIL_ADDRESS][DOMAIN_NAME]"
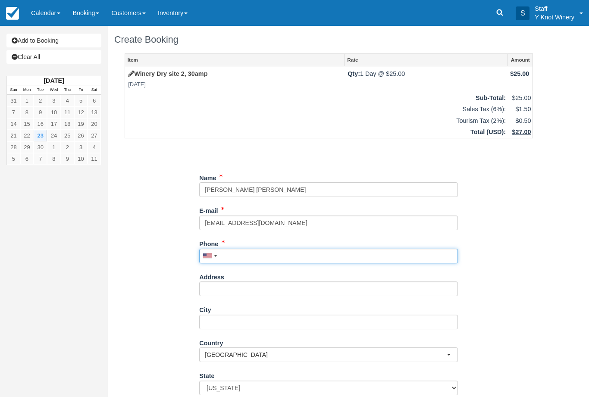
click at [237, 255] on input "Phone" at bounding box center [328, 256] width 259 height 15
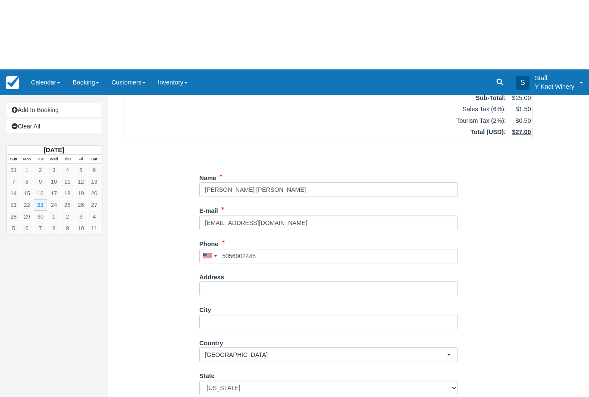
type input "[PHONE_NUMBER]"
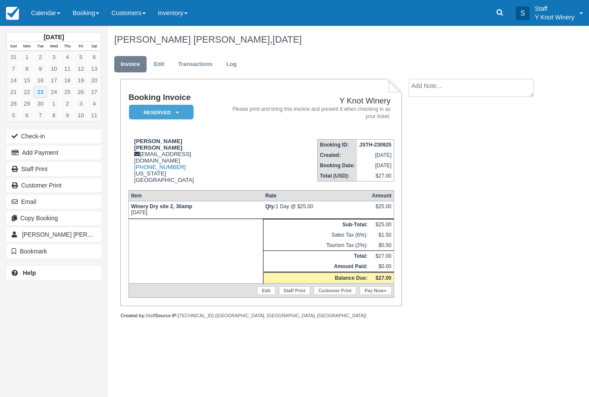
click at [375, 293] on link "Pay Now" at bounding box center [374, 290] width 31 height 9
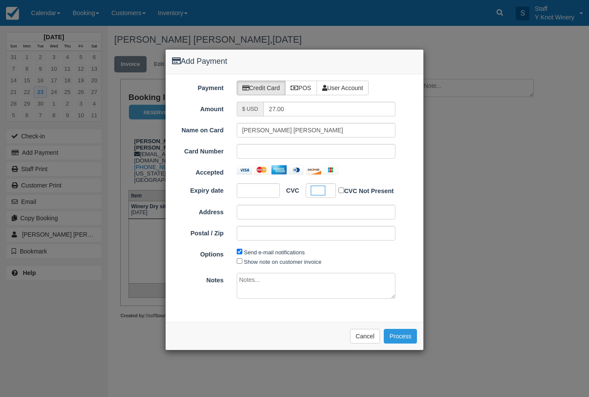
click at [285, 260] on label "Show note on customer invoice" at bounding box center [283, 262] width 78 height 6
click at [242, 260] on input "Show note on customer invoice" at bounding box center [240, 261] width 6 height 6
checkbox input "true"
click at [400, 335] on button "Process" at bounding box center [400, 336] width 33 height 15
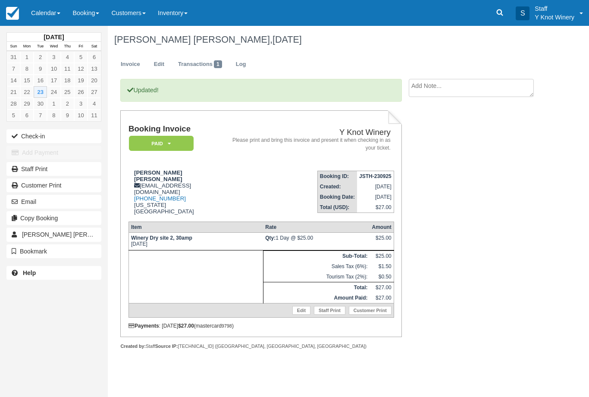
click at [34, 136] on button "Check-in" at bounding box center [53, 136] width 95 height 14
